Goal: Contribute content: Add original content to the website for others to see

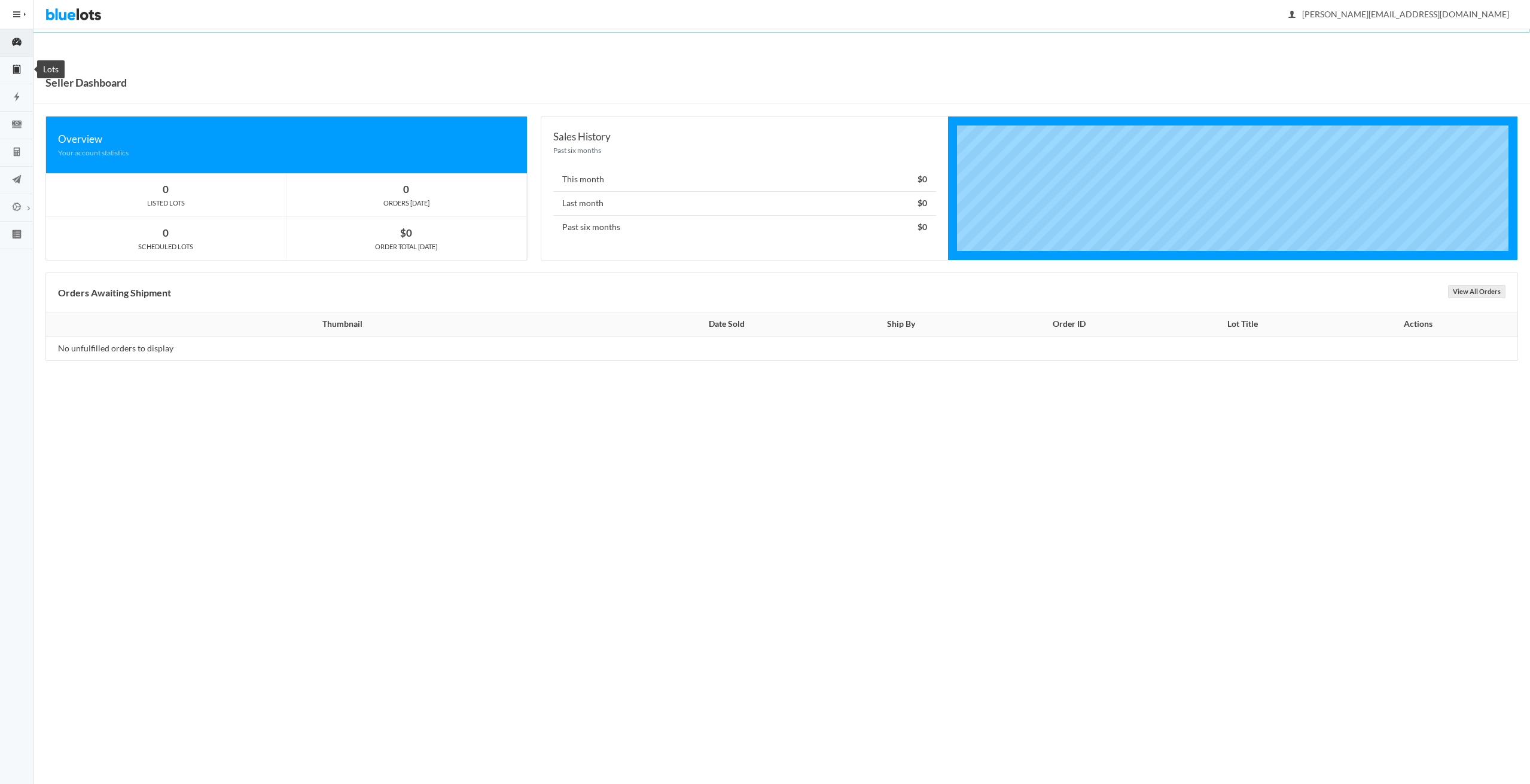
click at [10, 70] on icon "clipboard" at bounding box center [17, 69] width 34 height 11
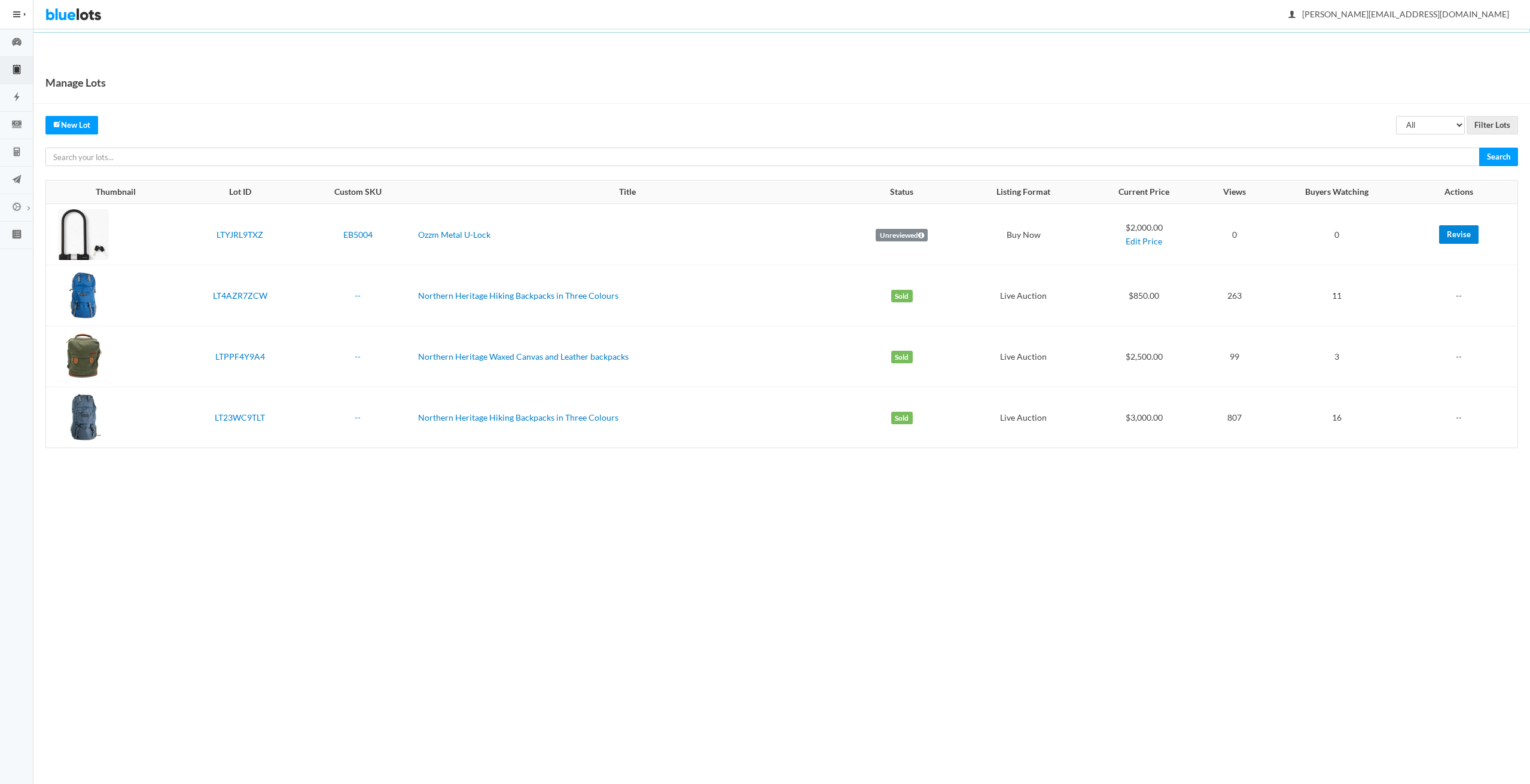
click at [1464, 236] on link "Revise" at bounding box center [1459, 234] width 40 height 19
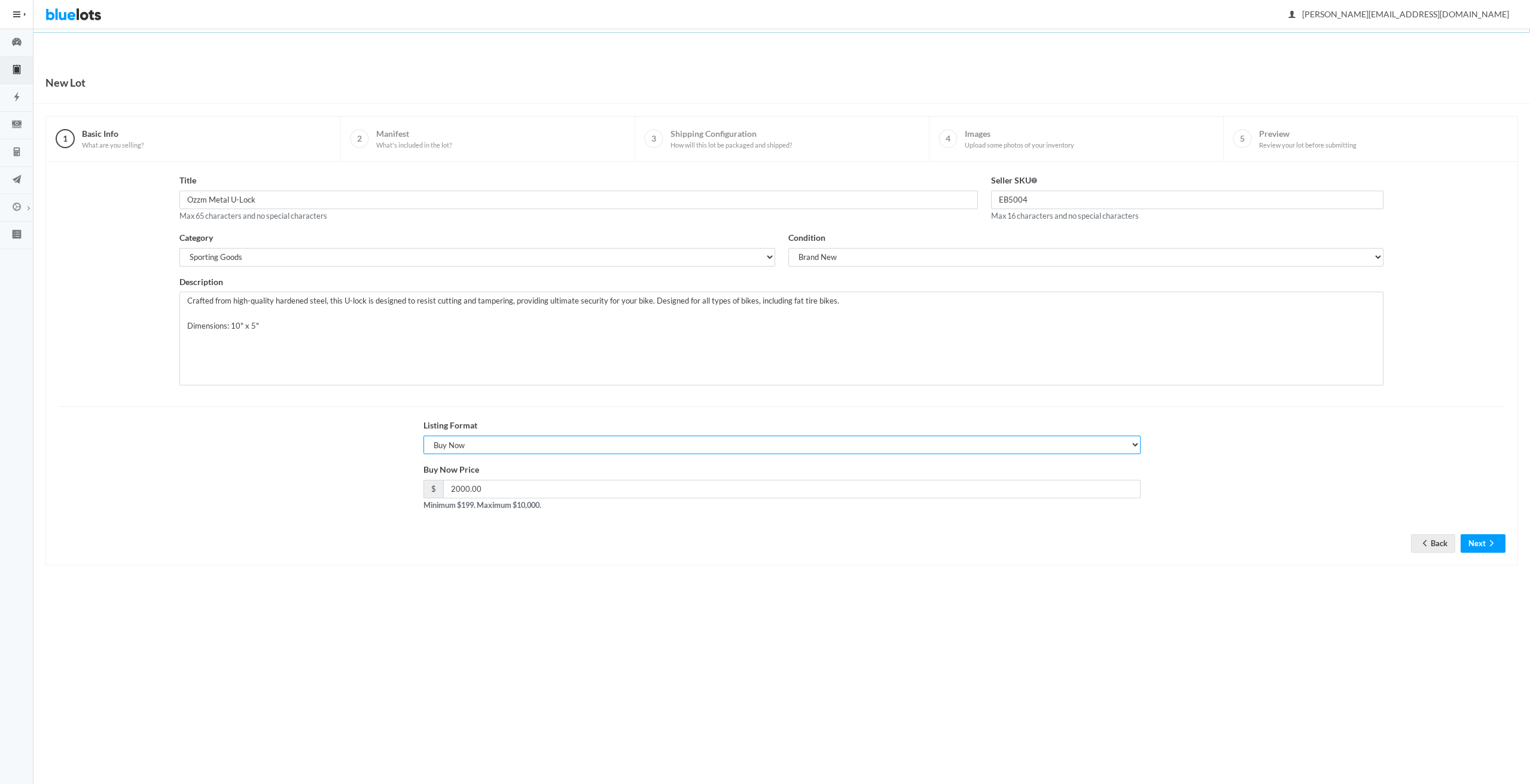
click at [1080, 453] on select "Choose a listing format Auction Buy Now" at bounding box center [781, 445] width 717 height 19
click at [423, 436] on select "Choose a listing format Auction Buy Now" at bounding box center [781, 445] width 717 height 19
click at [817, 443] on select "Choose a listing format Auction Buy Now" at bounding box center [781, 445] width 717 height 19
select select "false"
click at [423, 436] on select "Choose a listing format Auction Buy Now" at bounding box center [781, 445] width 717 height 19
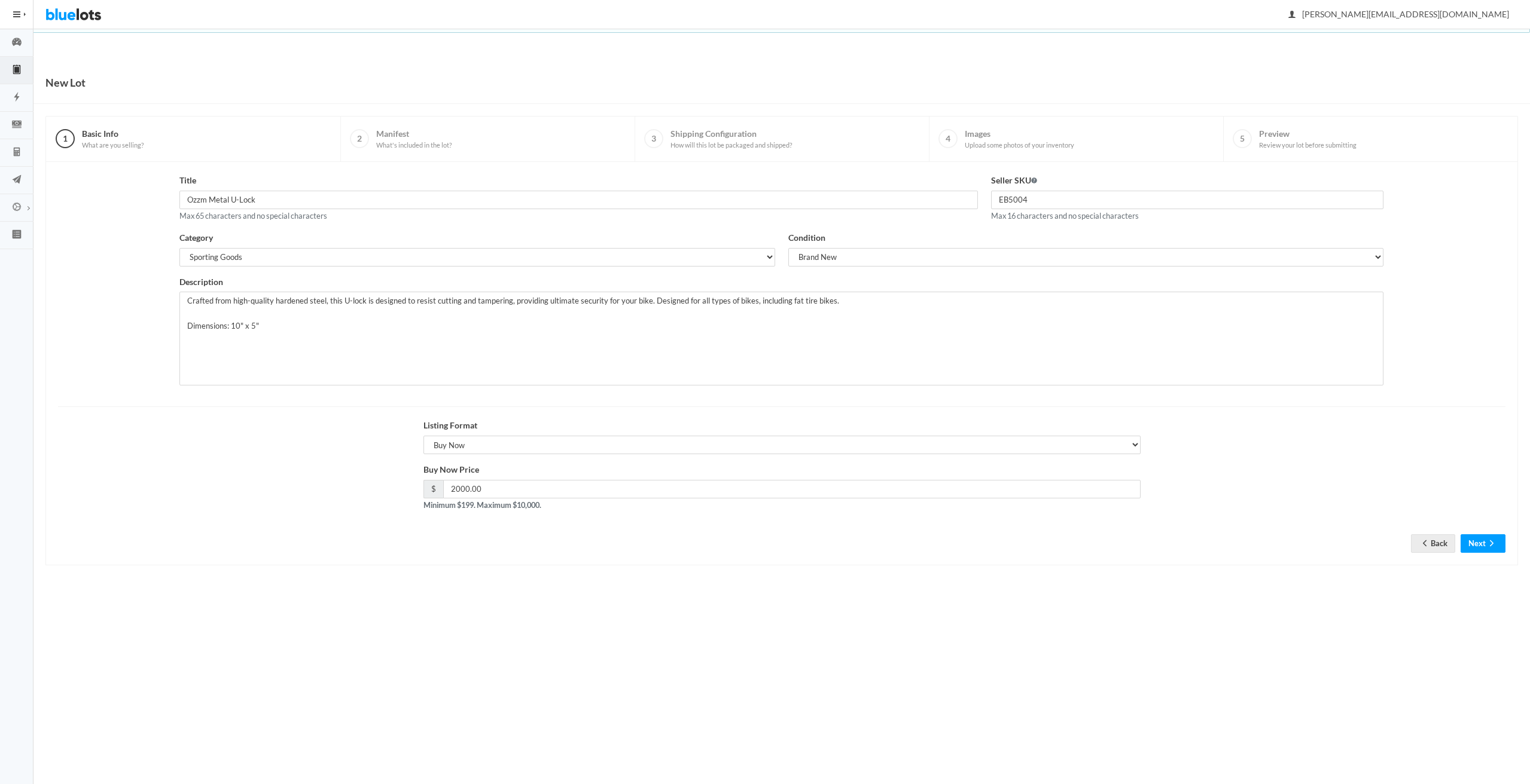
click at [1276, 441] on div "Listing Format Choose a listing format Auction Buy Now" at bounding box center [782, 441] width 1461 height 44
click at [1478, 545] on button "Next" at bounding box center [1483, 544] width 45 height 19
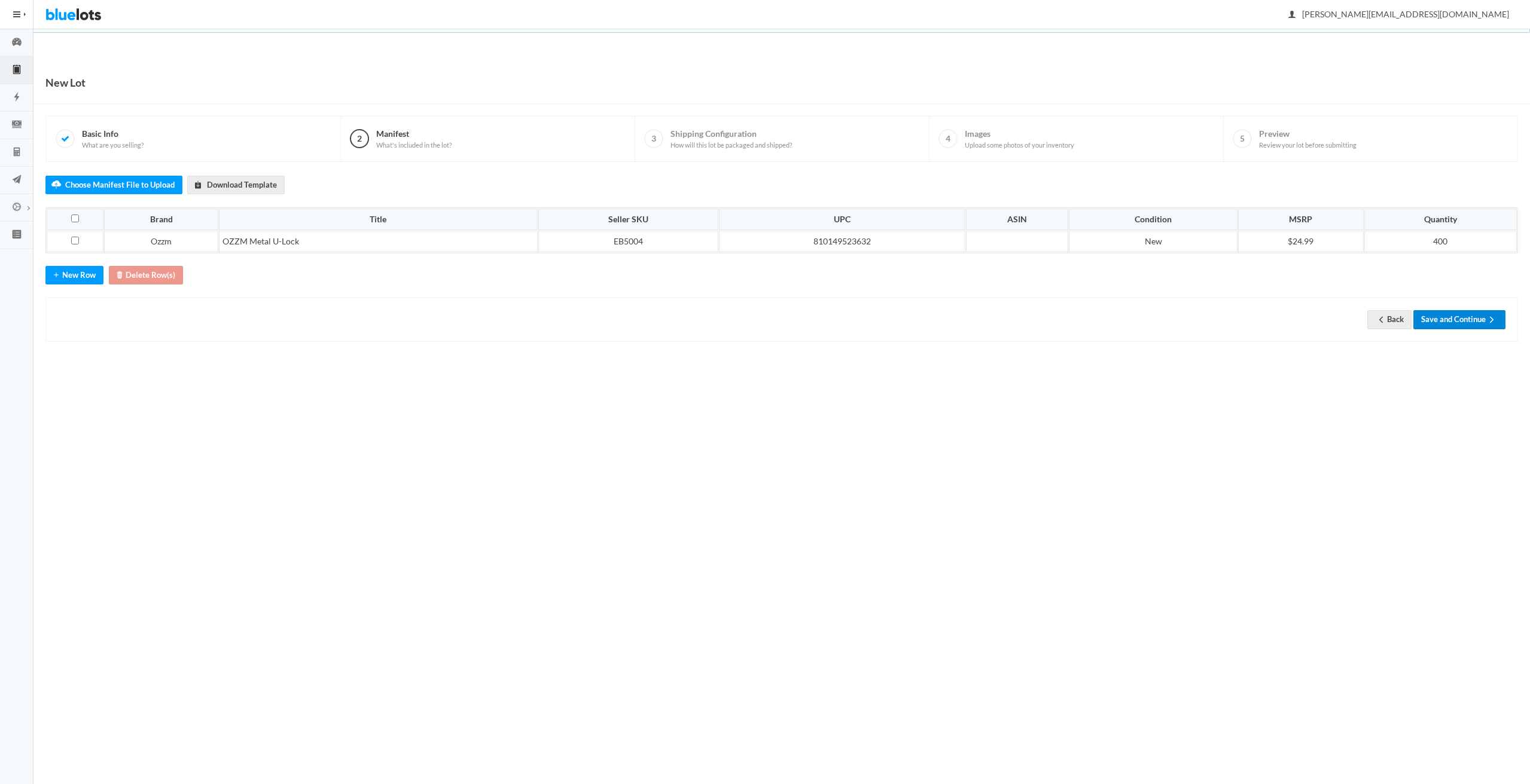
click at [1456, 325] on button "Save and Continue" at bounding box center [1459, 320] width 92 height 19
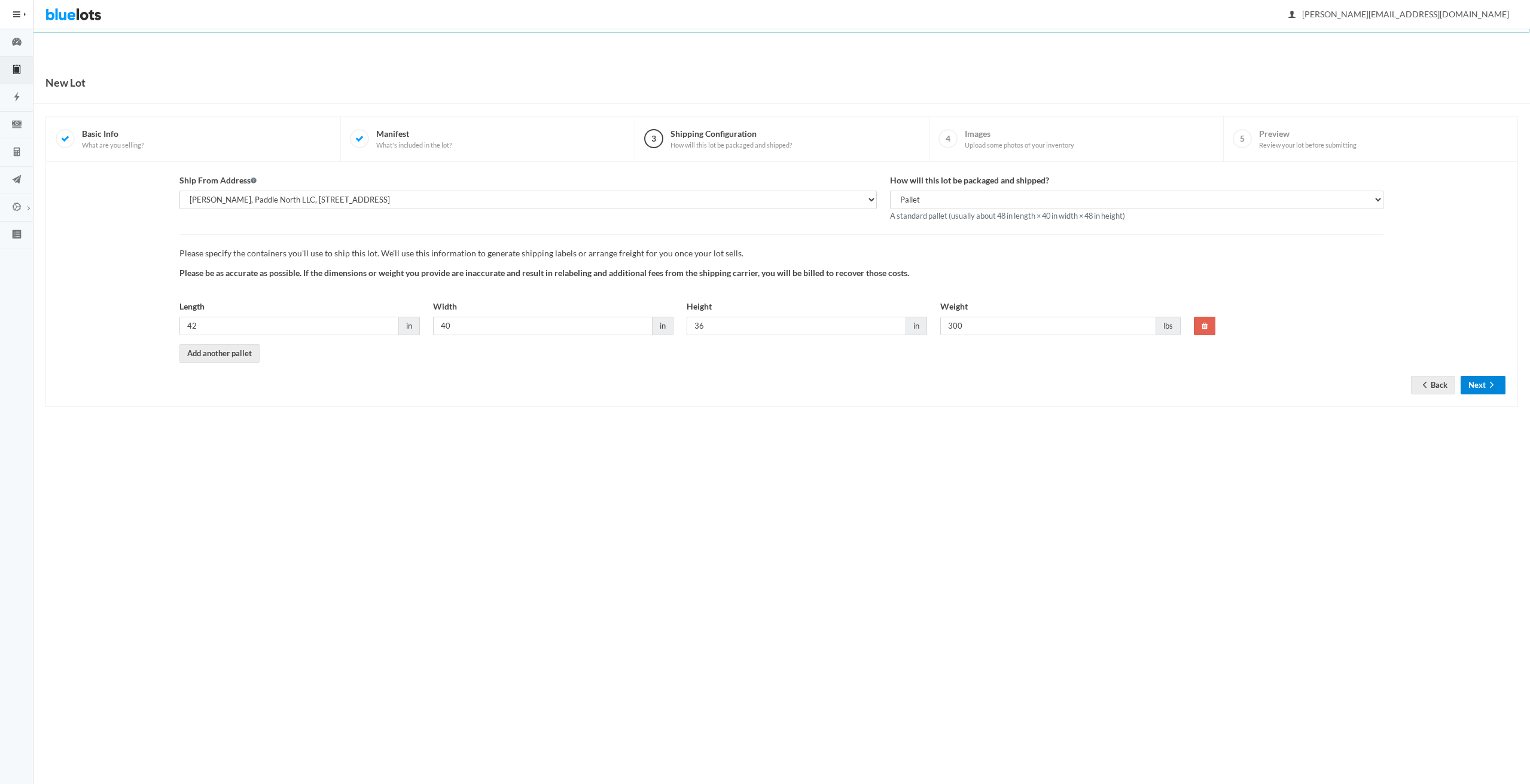
click at [1476, 378] on button "Next" at bounding box center [1483, 386] width 45 height 19
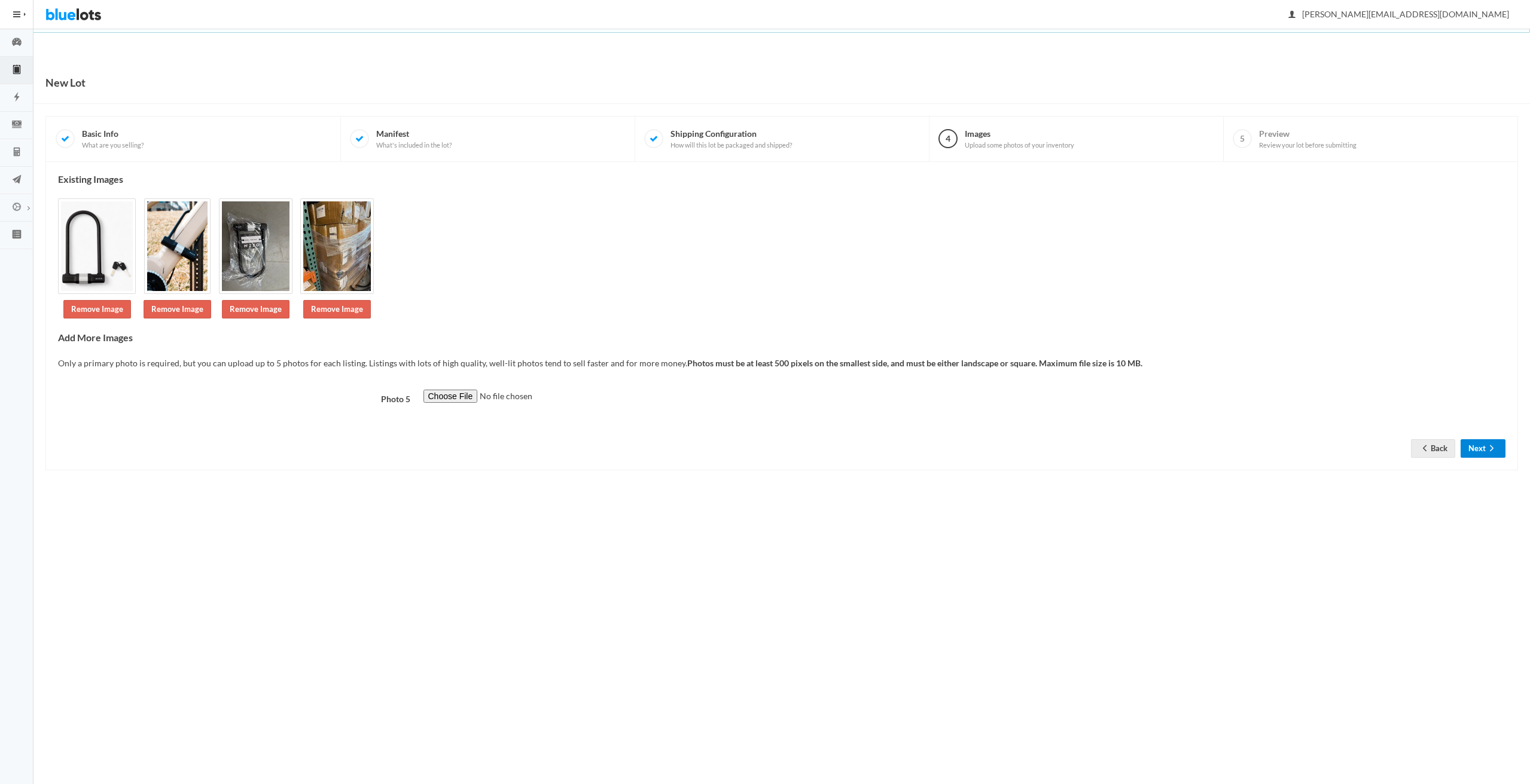
click at [1479, 446] on button "Next" at bounding box center [1483, 448] width 45 height 19
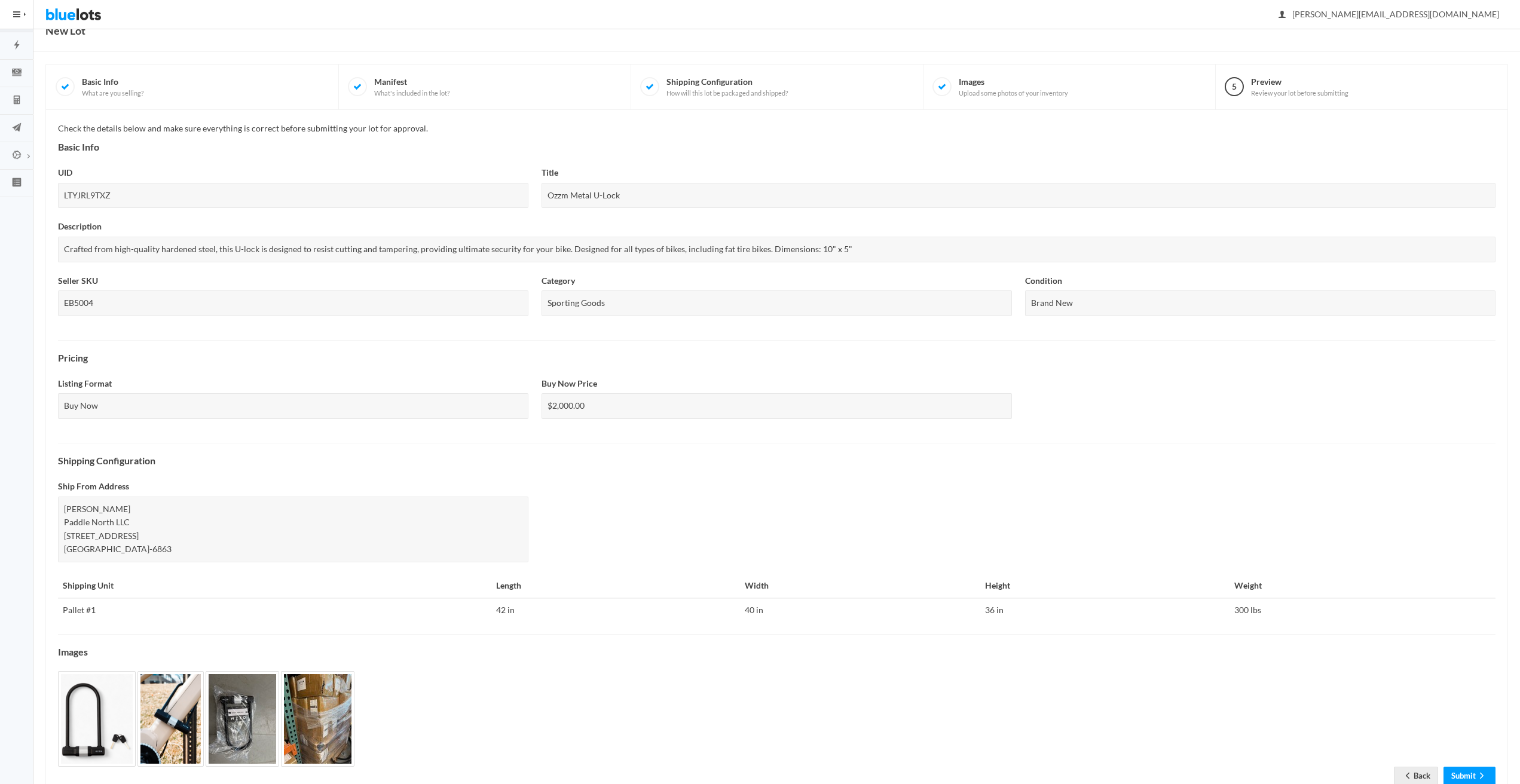
scroll to position [90, 0]
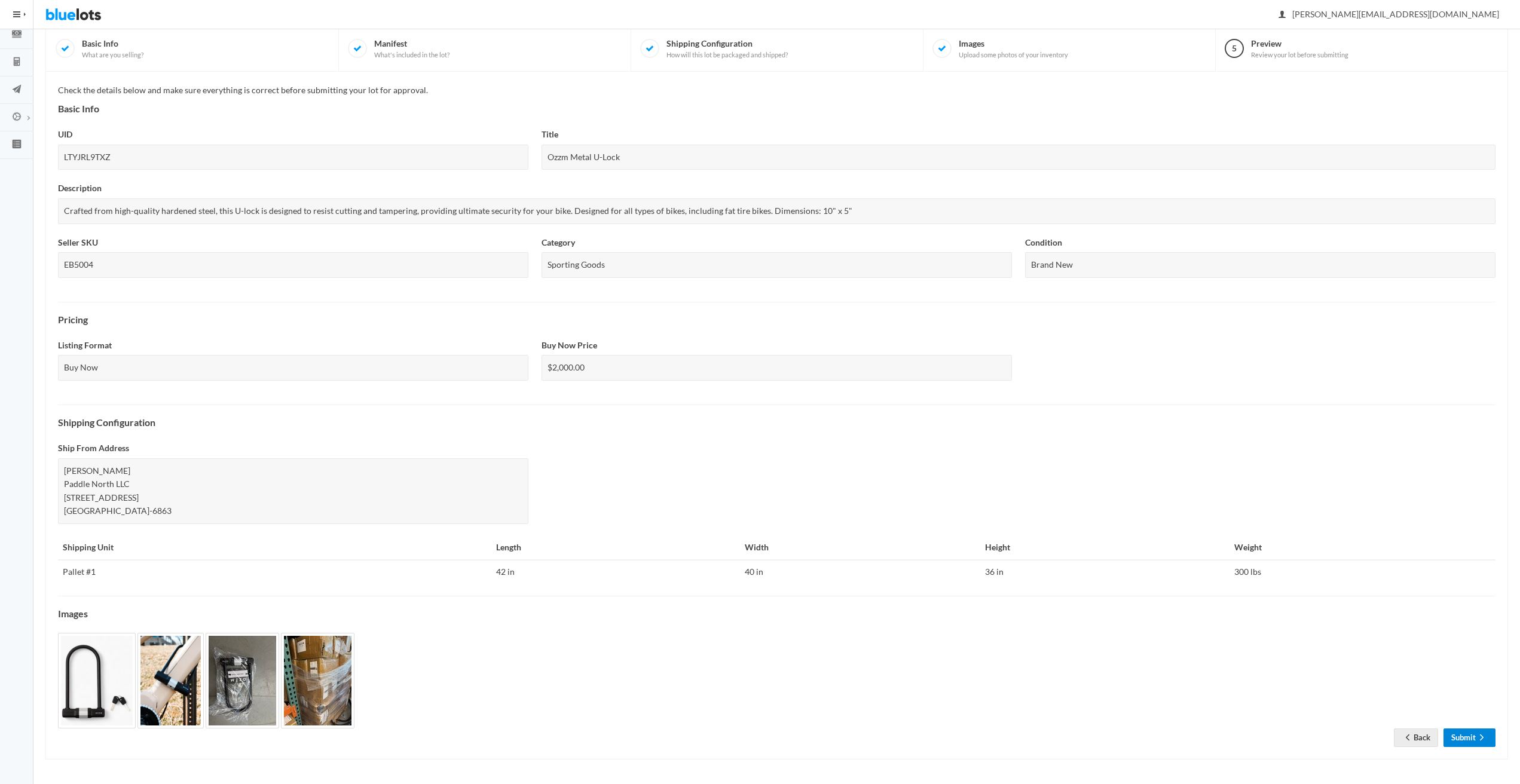
click at [1473, 738] on link "Submit" at bounding box center [1469, 738] width 52 height 19
